Goal: Transaction & Acquisition: Download file/media

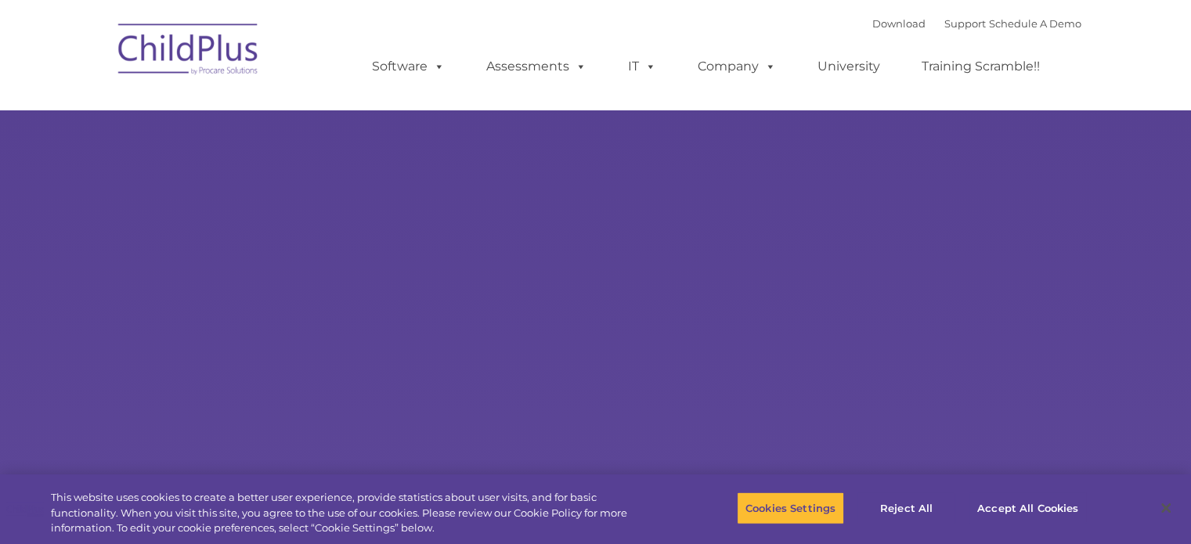
select select "MEDIUM"
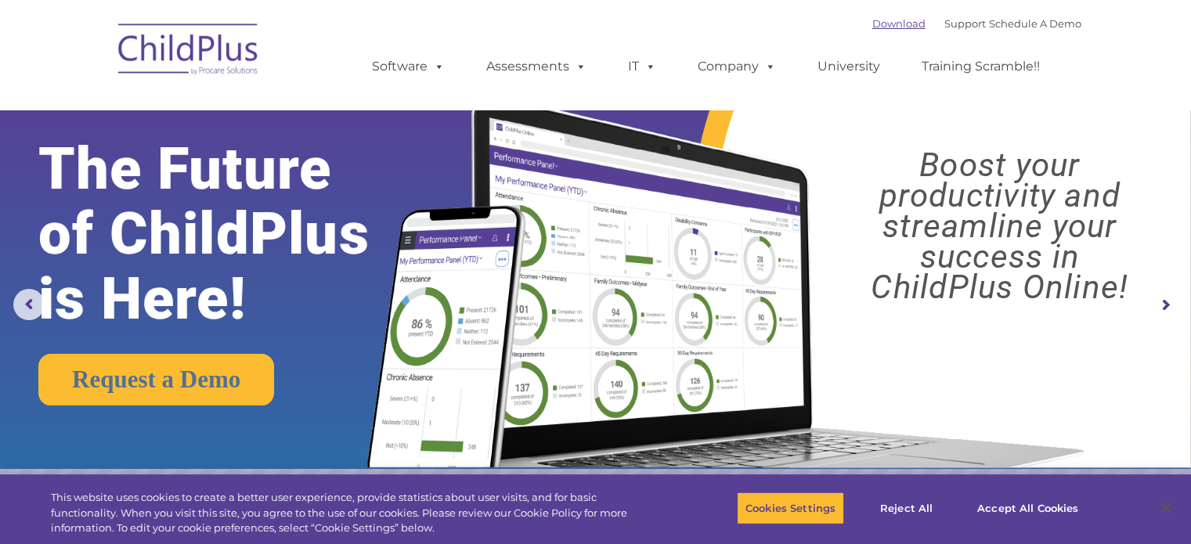
click at [872, 27] on link "Download" at bounding box center [898, 23] width 53 height 13
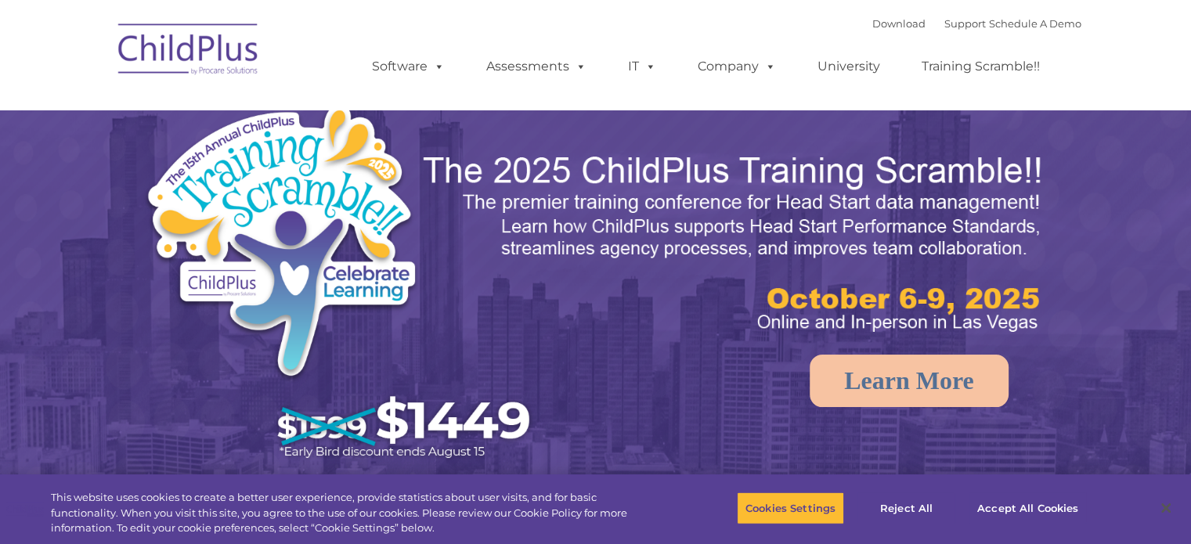
select select "MEDIUM"
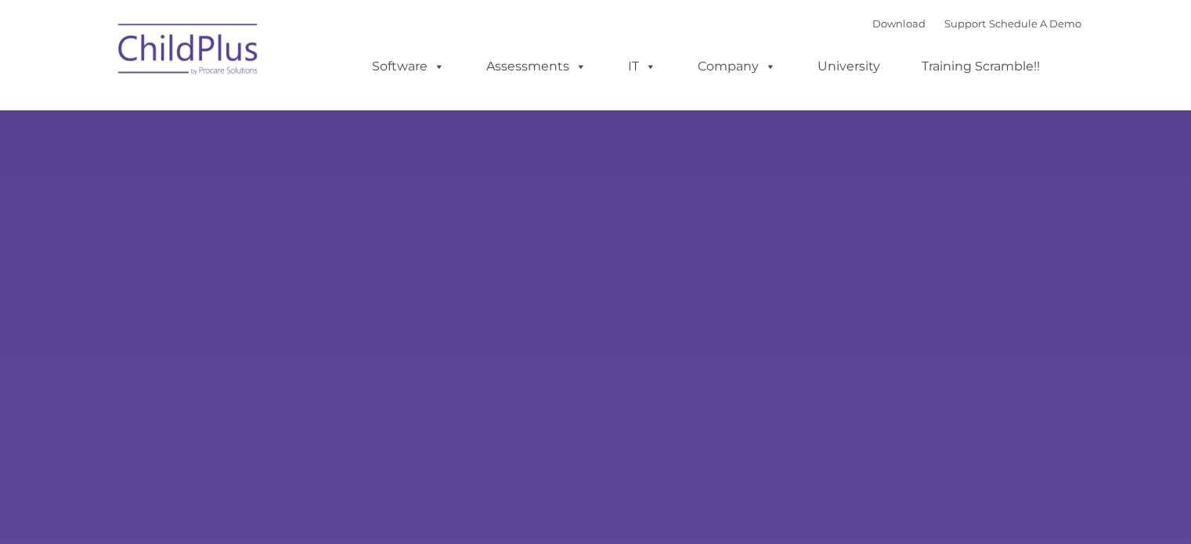
type input ""
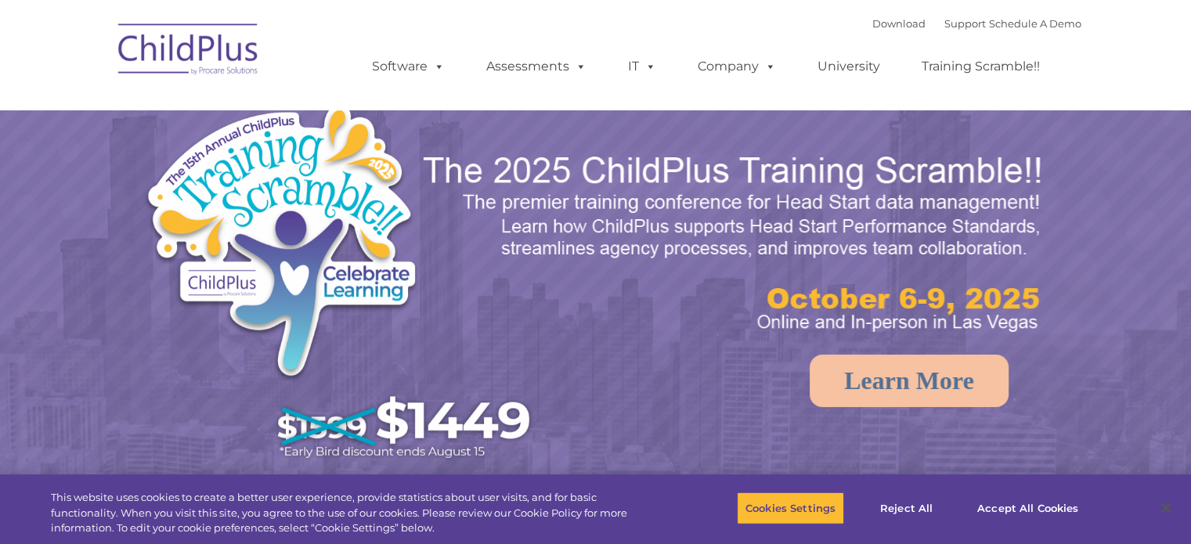
select select "MEDIUM"
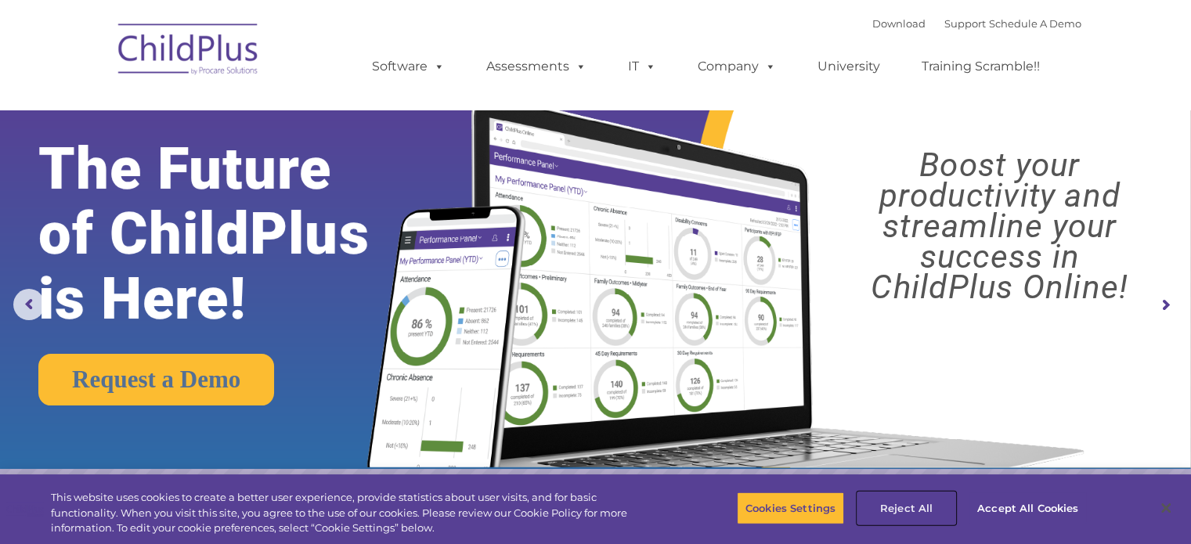
click at [912, 510] on button "Reject All" at bounding box center [906, 508] width 98 height 33
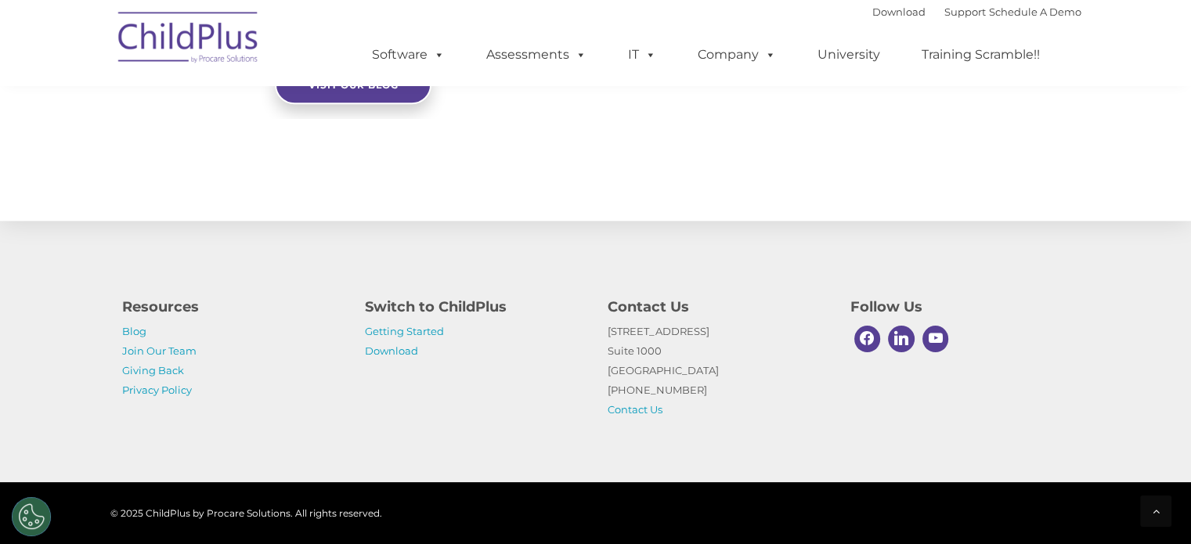
scroll to position [1790, 0]
